Goal: Transaction & Acquisition: Purchase product/service

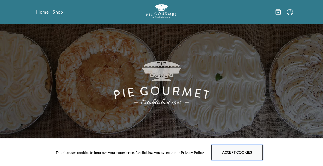
click at [248, 153] on button "Accept cookies" at bounding box center [237, 152] width 51 height 15
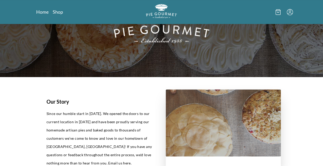
scroll to position [62, 0]
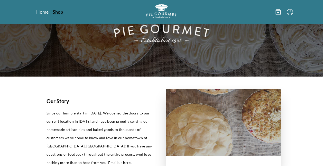
click at [56, 11] on link "Shop" at bounding box center [58, 12] width 10 height 6
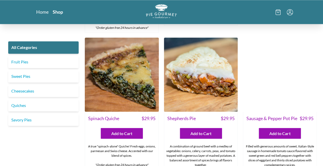
scroll to position [412, 0]
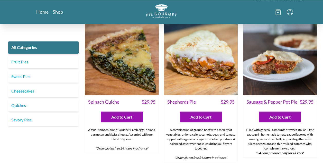
click at [210, 54] on img at bounding box center [201, 58] width 74 height 74
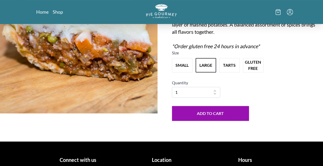
scroll to position [68, 0]
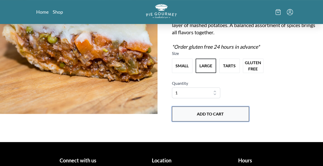
click at [222, 113] on button "Add to Cart" at bounding box center [210, 113] width 77 height 15
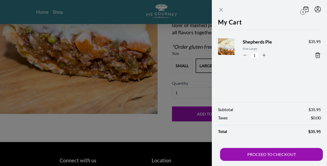
click at [221, 9] on icon "Close panel" at bounding box center [221, 10] width 6 height 6
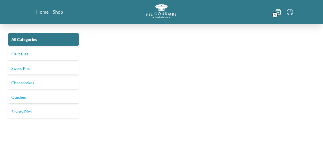
click at [63, 11] on nav "Home Shop" at bounding box center [77, 12] width 82 height 6
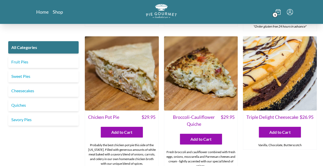
scroll to position [677, 0]
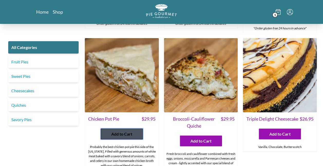
click at [126, 131] on span "Add to Cart" at bounding box center [121, 134] width 21 height 6
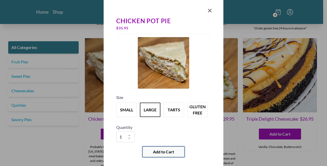
click at [157, 149] on span "Add to Cart" at bounding box center [163, 151] width 21 height 6
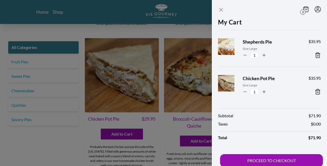
click at [221, 10] on icon "Close panel" at bounding box center [221, 9] width 3 height 3
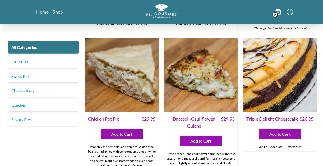
scroll to position [532, 0]
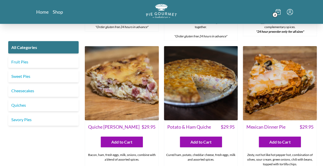
click at [289, 71] on img at bounding box center [280, 83] width 74 height 74
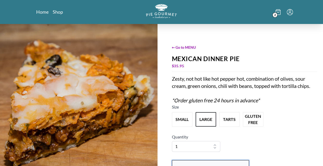
click at [201, 160] on button "Add to Cart" at bounding box center [210, 167] width 77 height 15
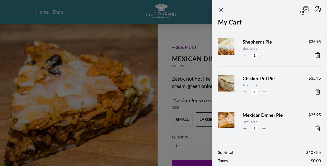
click at [198, 28] on section "3 My Cart Shepherds Pie Size: Large 1 $ 35.95 Chicken Pot Pie Size: Large 1 $ 3…" at bounding box center [261, 83] width 132 height 166
click at [56, 10] on div at bounding box center [163, 83] width 327 height 166
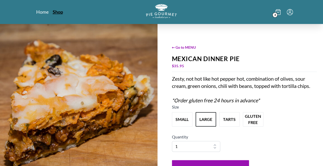
click at [56, 12] on link "Shop" at bounding box center [58, 12] width 10 height 6
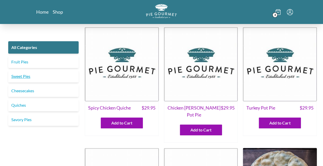
click at [26, 75] on link "Sweet Pies" at bounding box center [43, 76] width 70 height 12
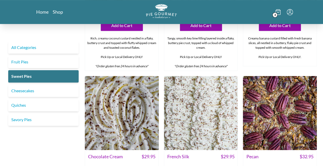
scroll to position [123, 0]
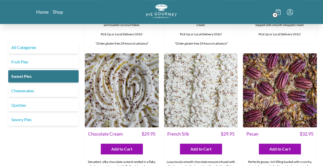
click at [121, 95] on img at bounding box center [122, 90] width 74 height 74
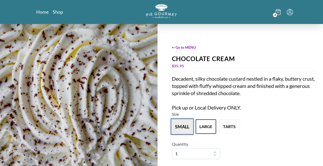
click at [178, 124] on button "small" at bounding box center [182, 126] width 23 height 16
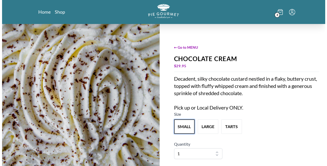
scroll to position [93, 0]
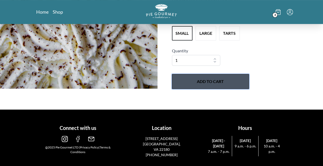
click at [222, 85] on button "Add to Cart" at bounding box center [210, 81] width 77 height 15
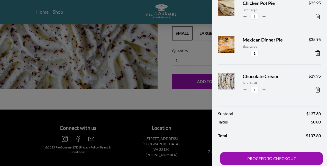
scroll to position [78, 0]
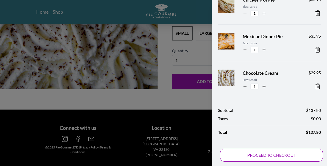
click at [281, 156] on button "PROCEED TO CHECKOUT" at bounding box center [271, 154] width 103 height 13
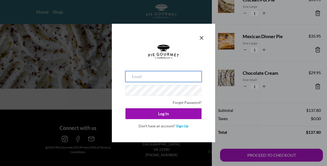
click at [140, 78] on input "email" at bounding box center [164, 76] width 76 height 11
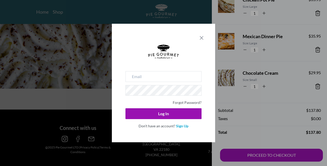
click at [200, 39] on icon "Close panel" at bounding box center [201, 37] width 3 height 3
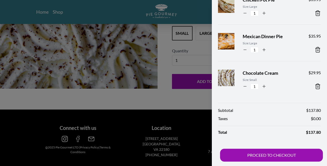
scroll to position [0, 0]
